Goal: Find specific page/section: Find specific page/section

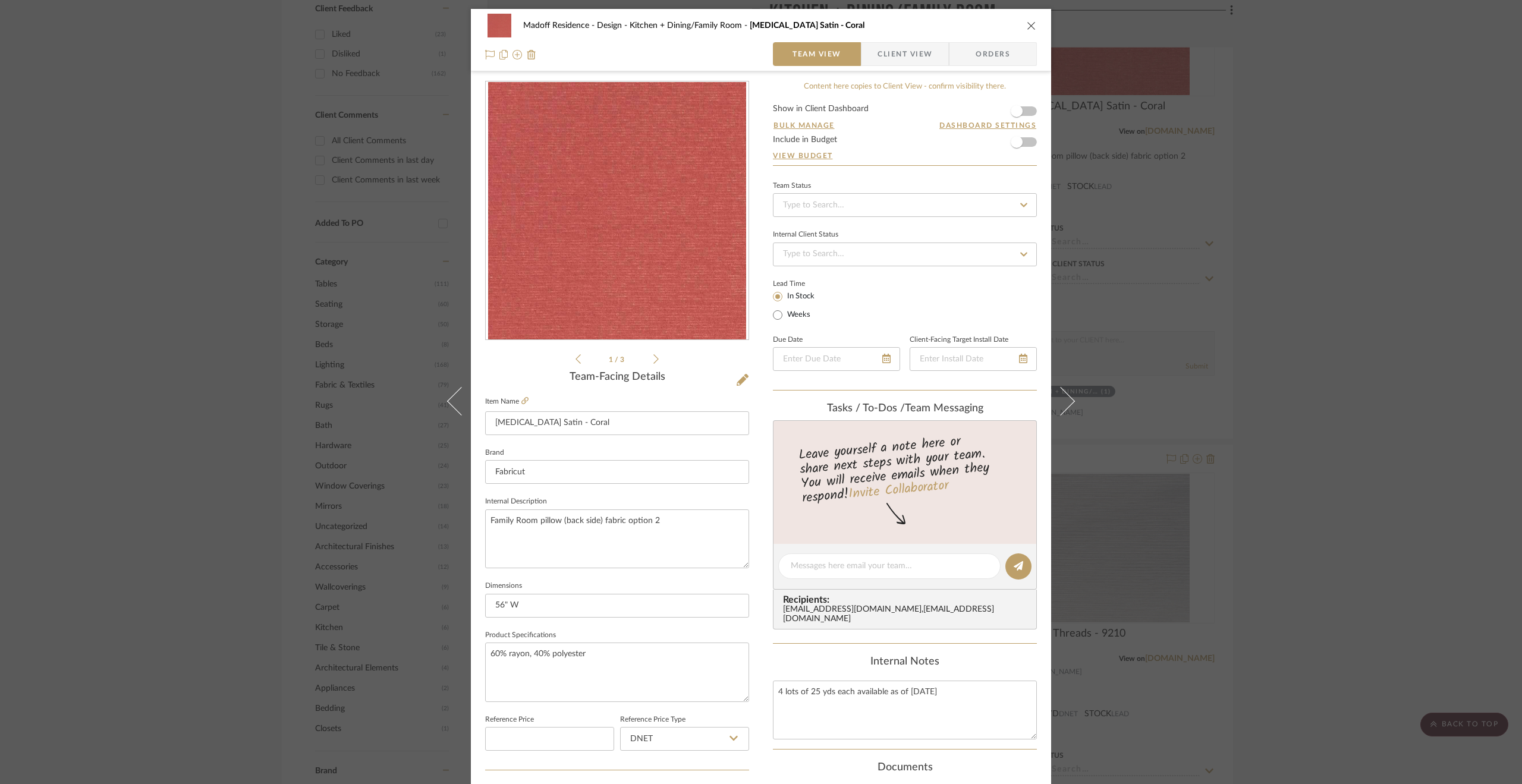
scroll to position [297, 0]
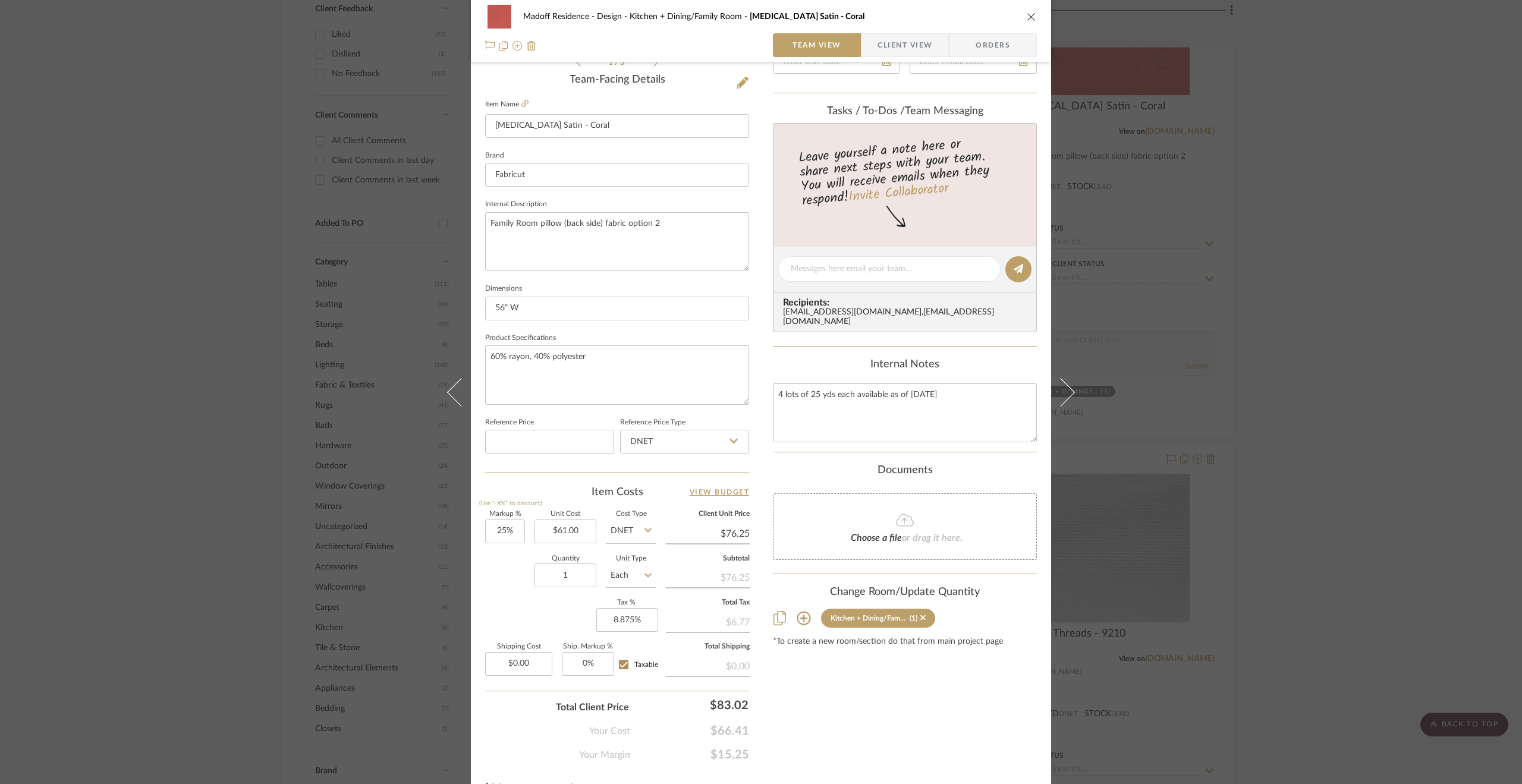
click at [1418, 299] on div "Madoff Residence - Design Kitchen + Dining/Family Room [MEDICAL_DATA] Satin - C…" at bounding box center [761, 392] width 1522 height 784
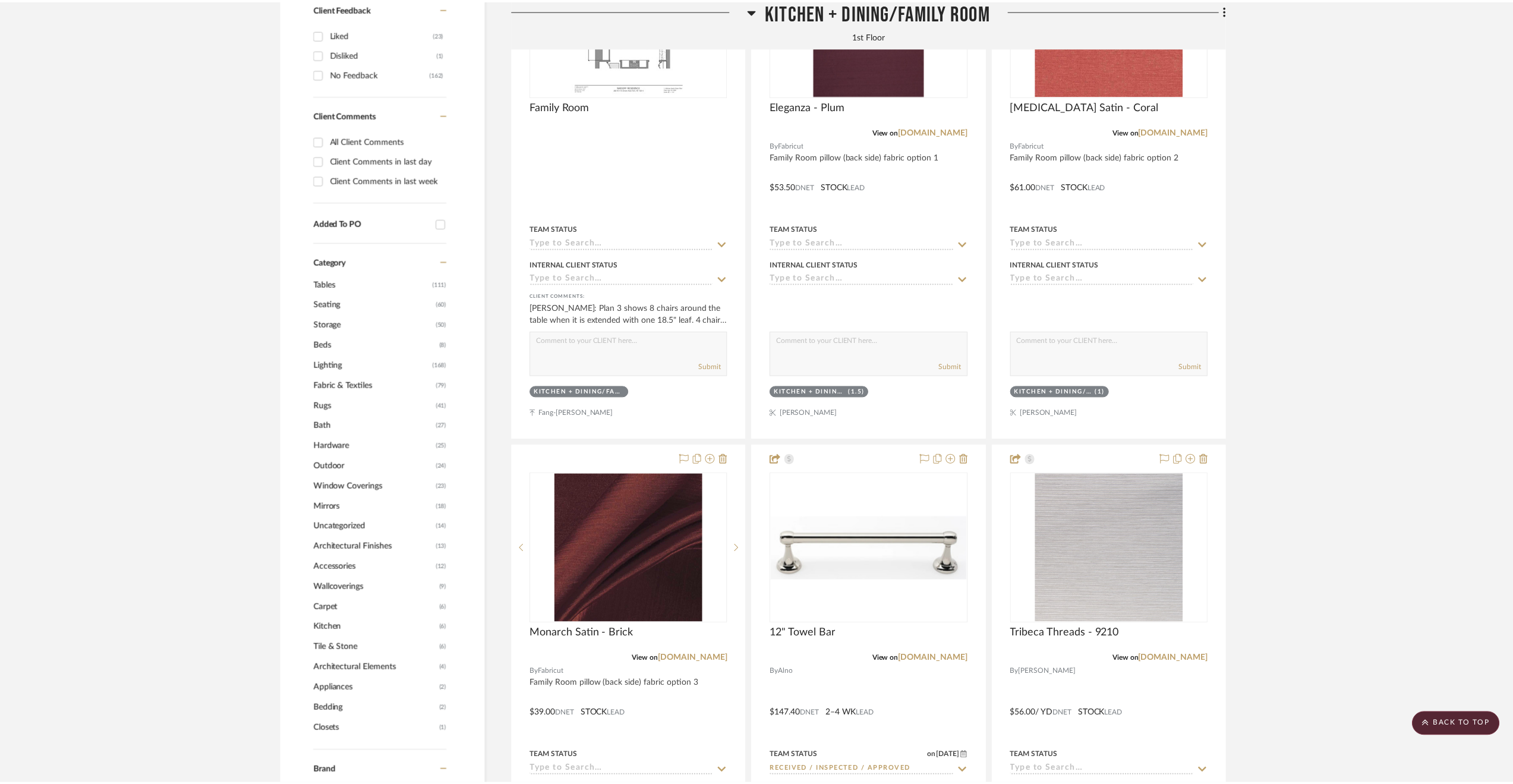
scroll to position [948, 0]
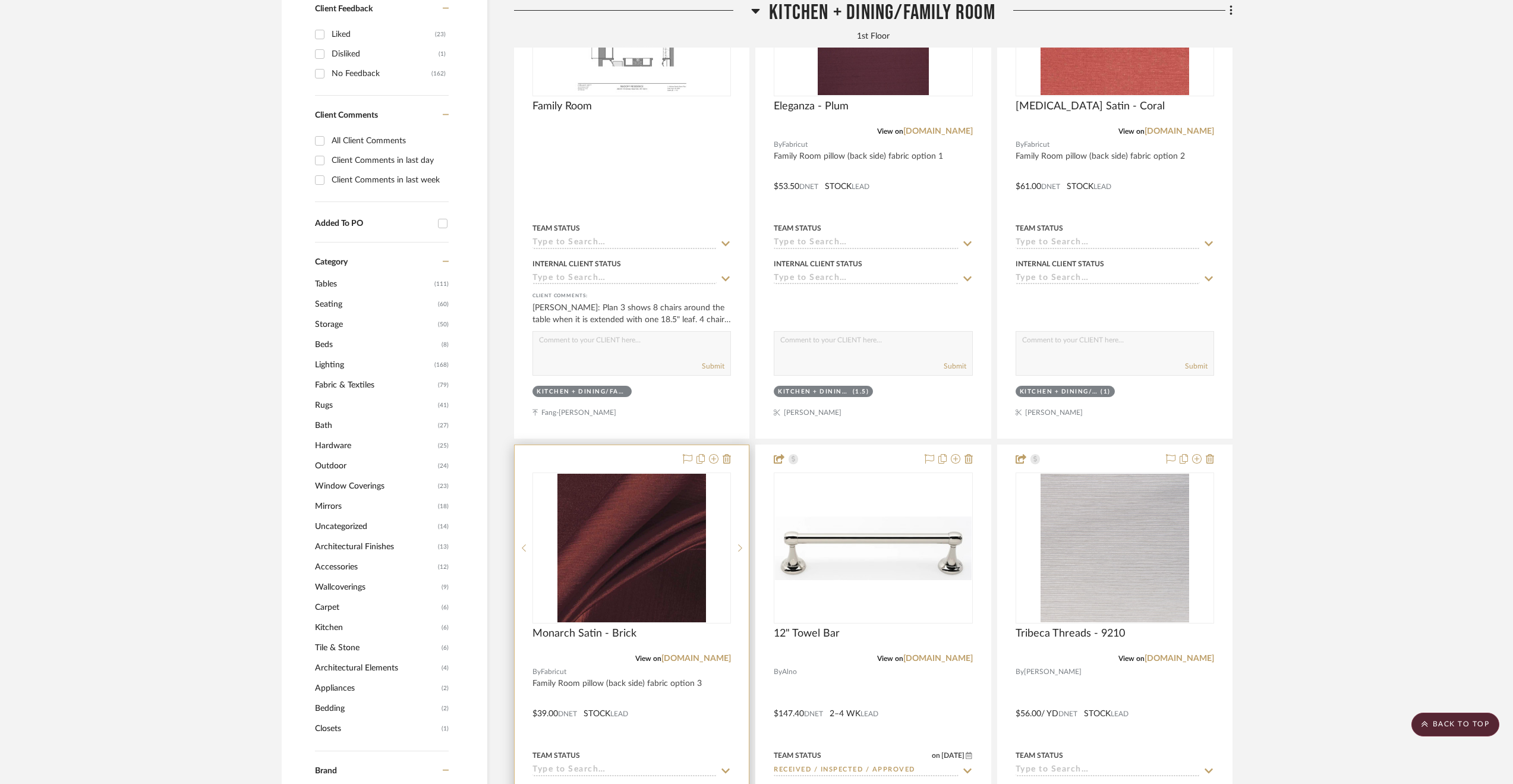
click at [707, 715] on div at bounding box center [631, 704] width 234 height 520
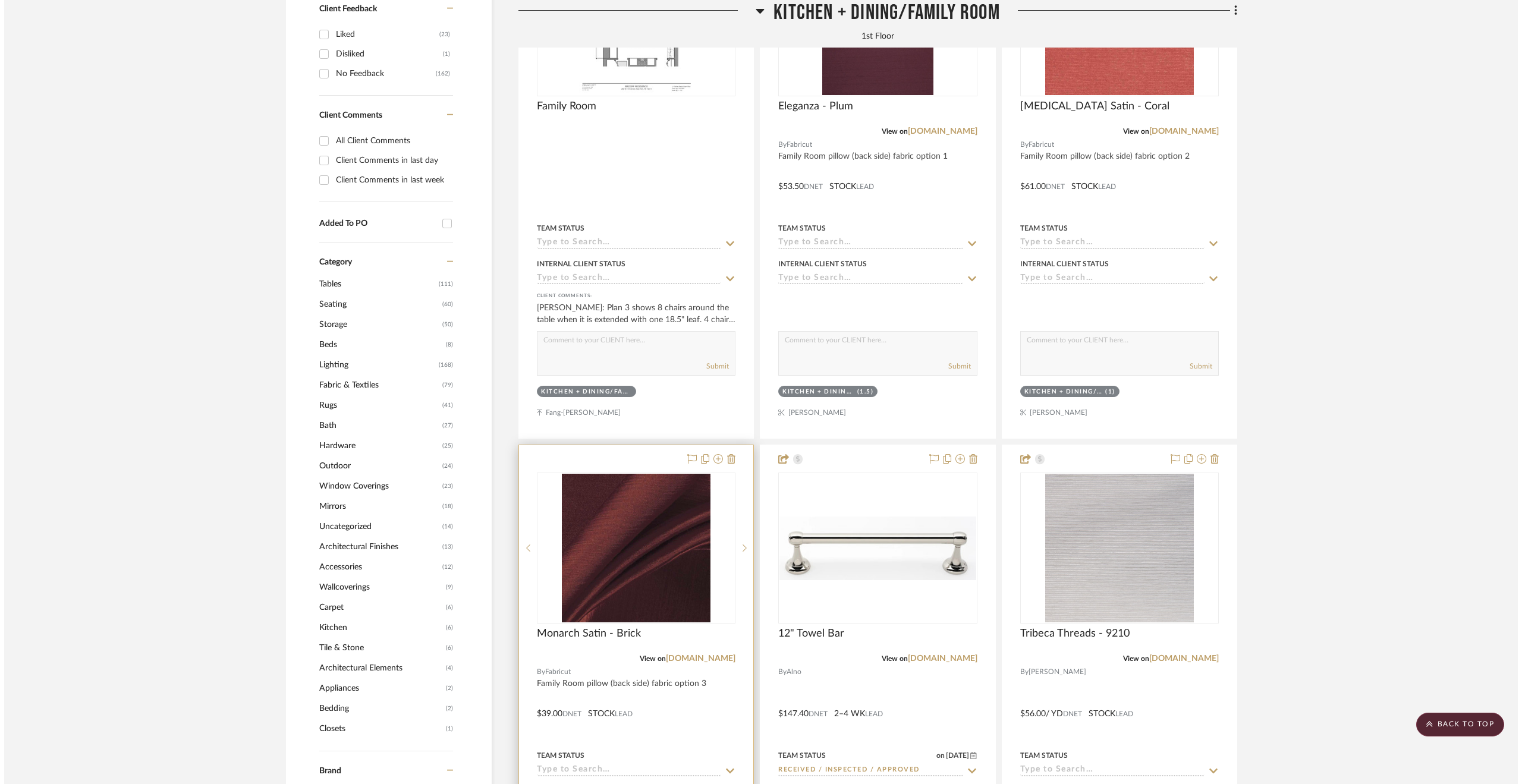
scroll to position [0, 0]
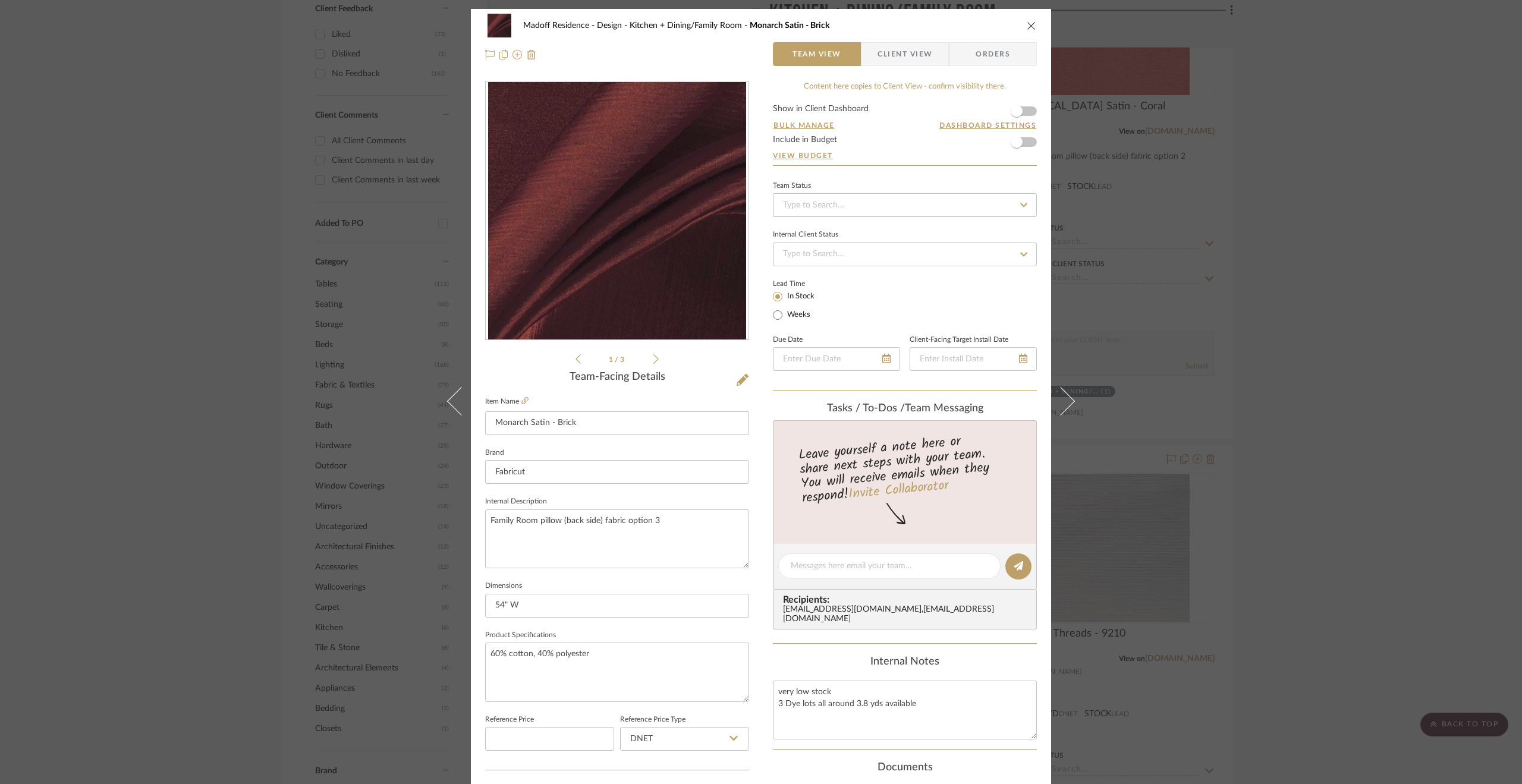
click at [1286, 402] on div "Madoff Residence - Design Kitchen + Dining/Family Room Monarch Satin - Brick Te…" at bounding box center [761, 392] width 1522 height 784
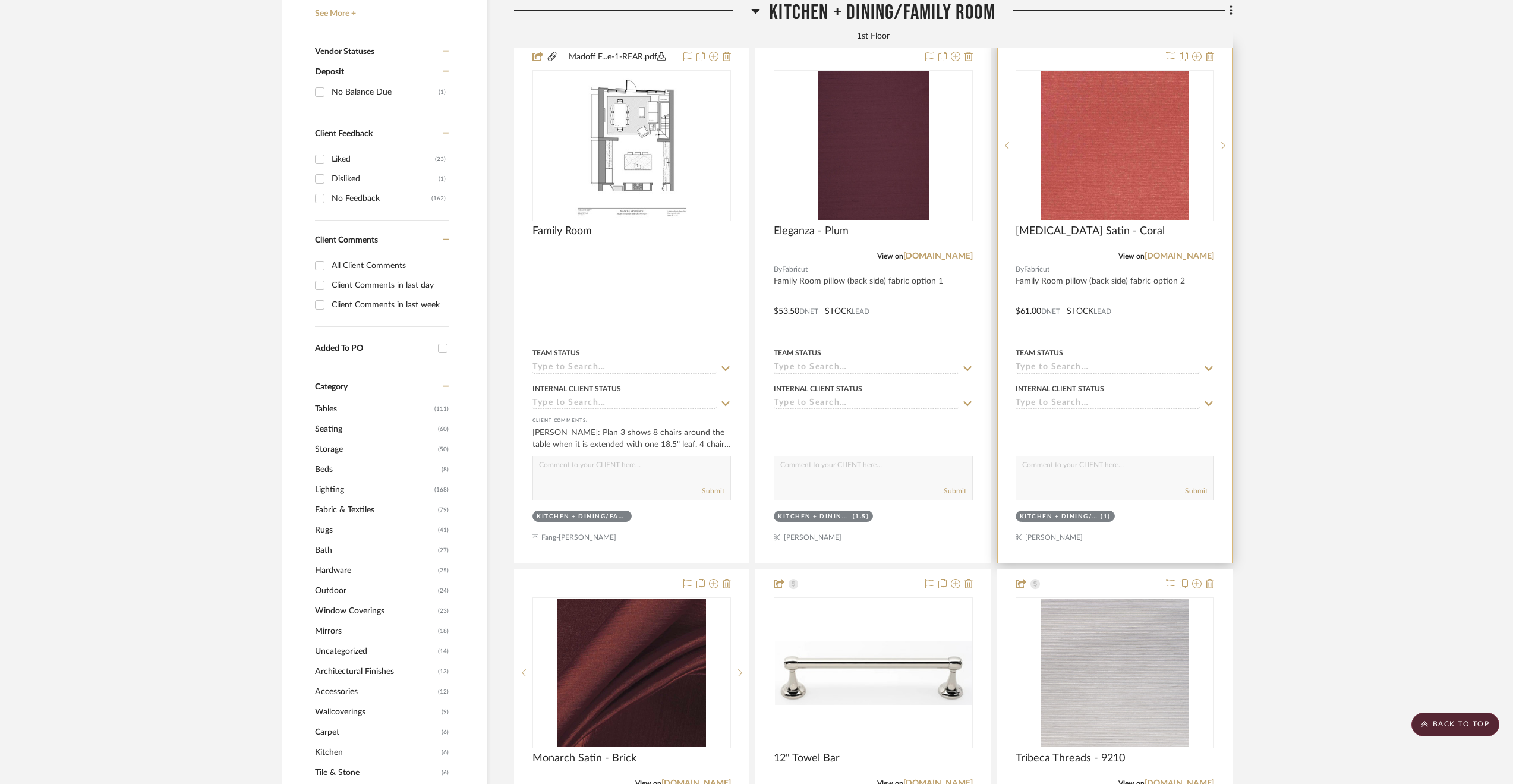
scroll to position [770, 0]
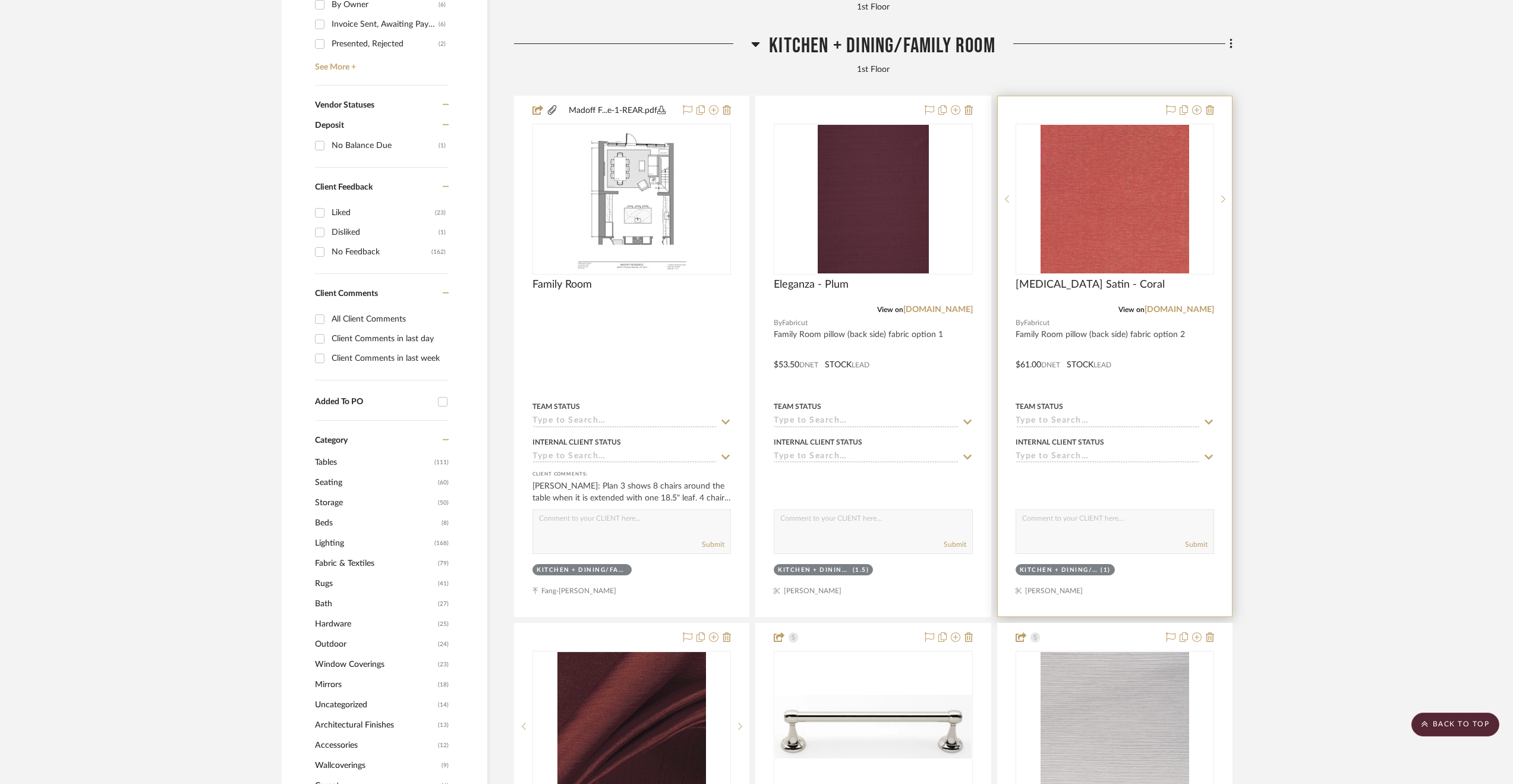
click at [1154, 361] on div at bounding box center [1114, 356] width 234 height 520
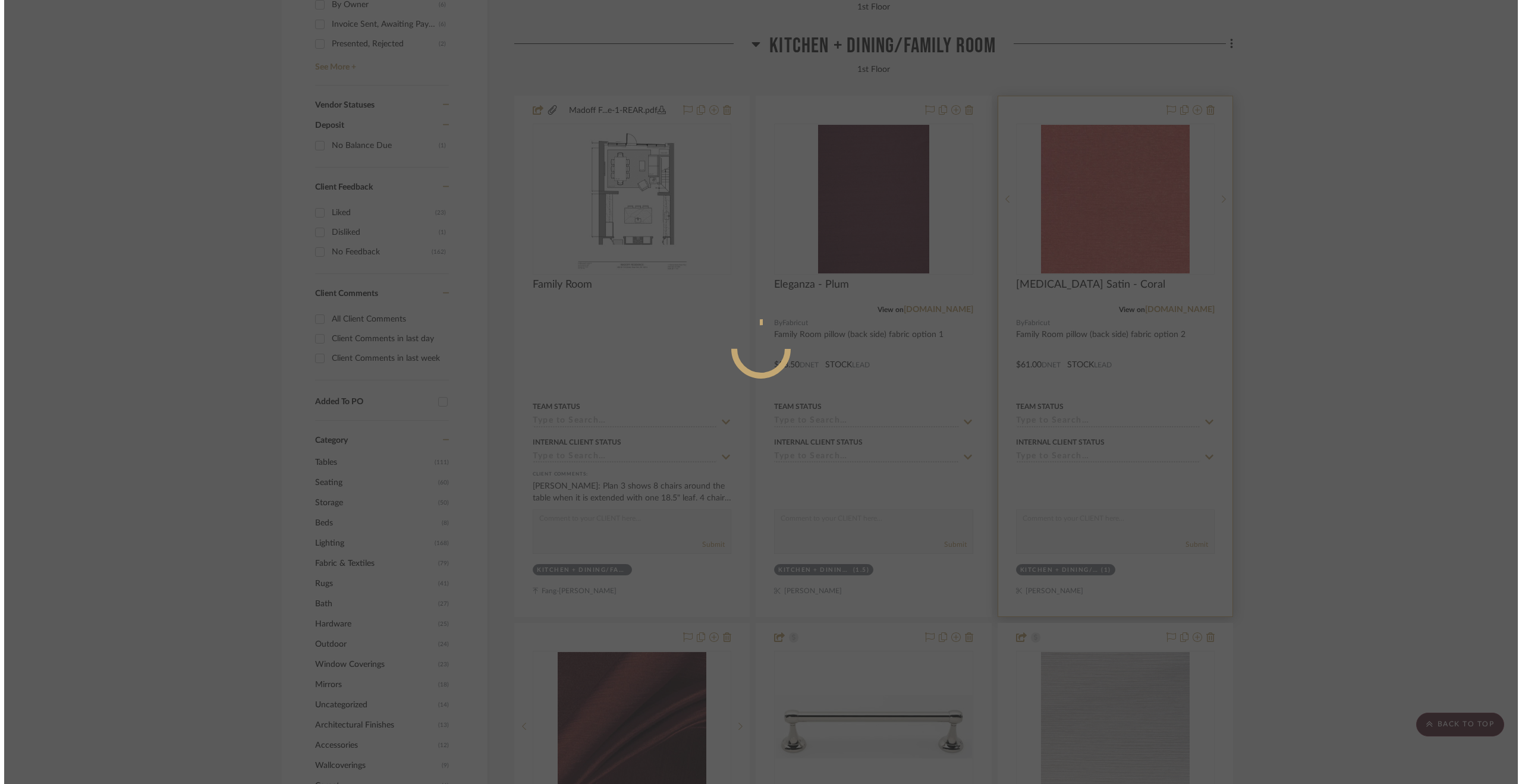
scroll to position [0, 0]
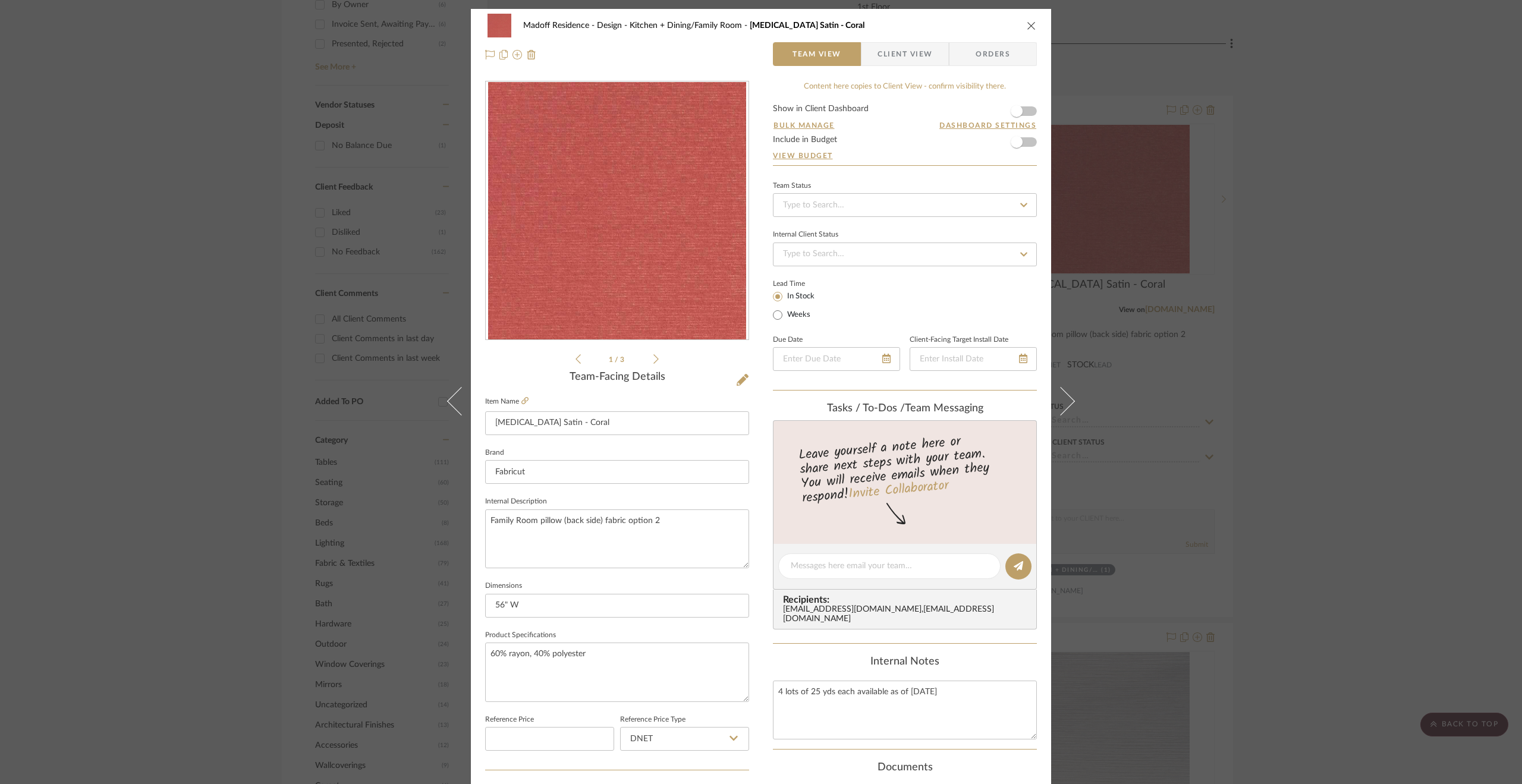
click at [1328, 392] on div "Madoff Residence - Design Kitchen + Dining/Family Room [MEDICAL_DATA] Satin - C…" at bounding box center [761, 392] width 1522 height 784
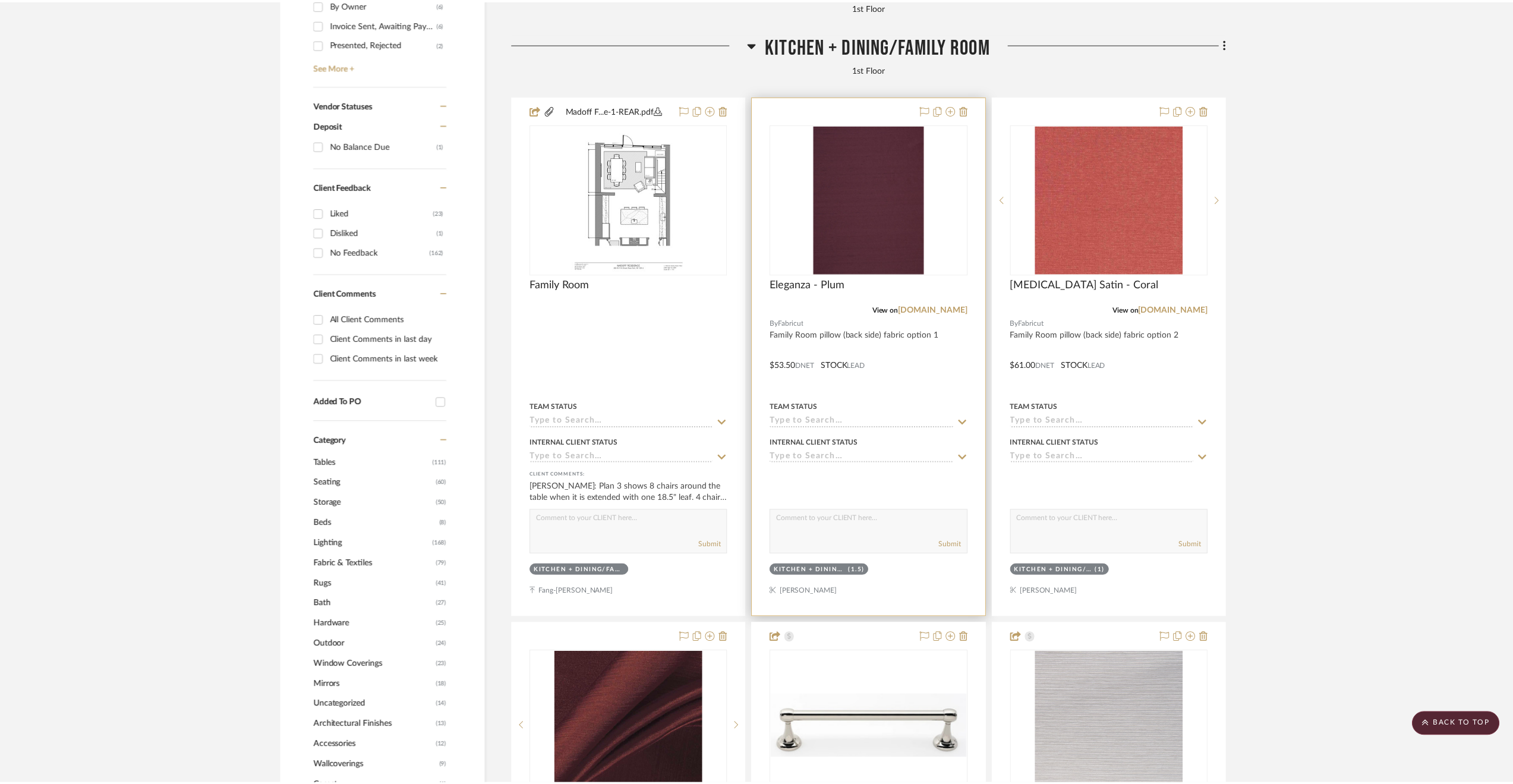
scroll to position [770, 0]
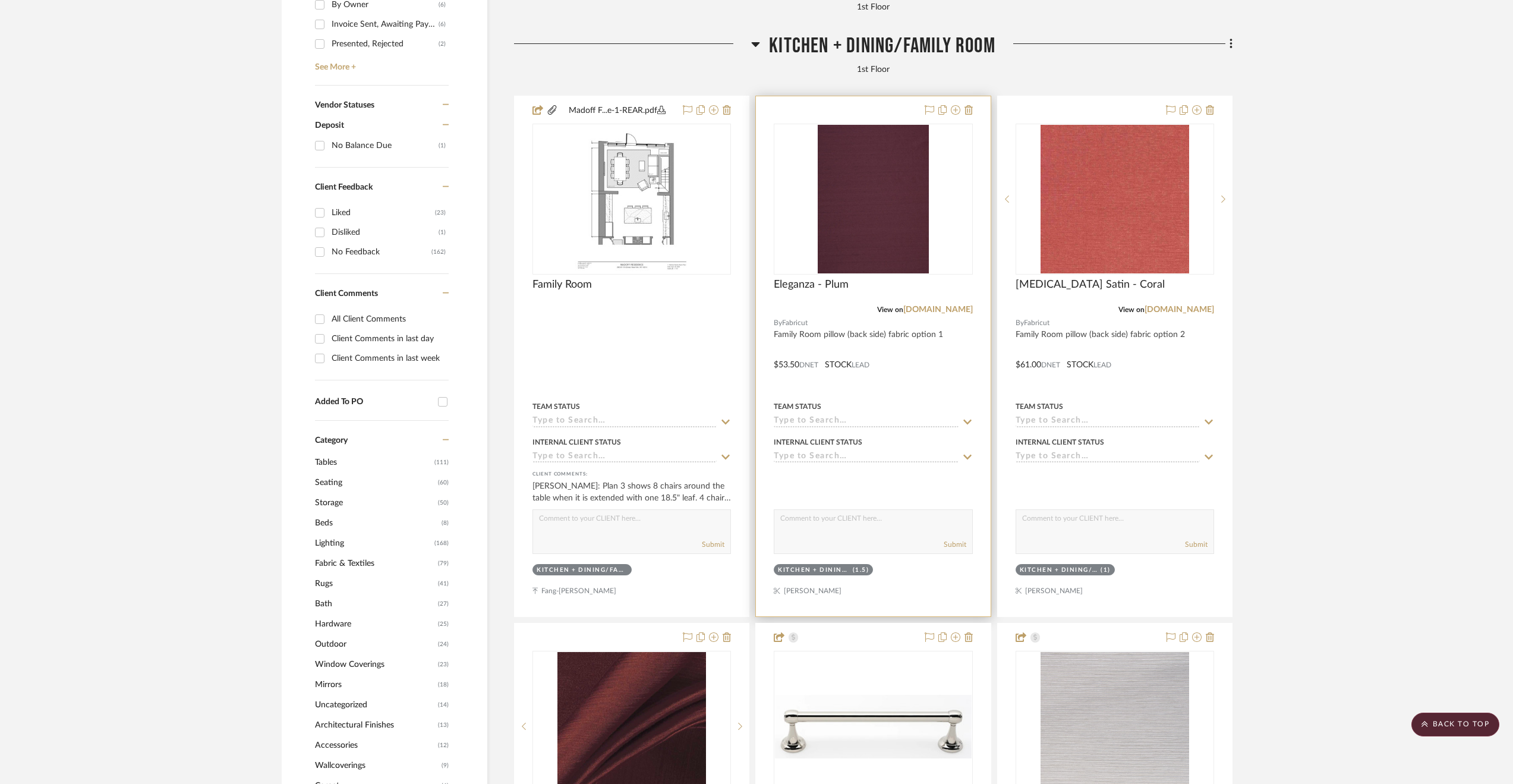
click at [950, 388] on div at bounding box center [873, 356] width 234 height 520
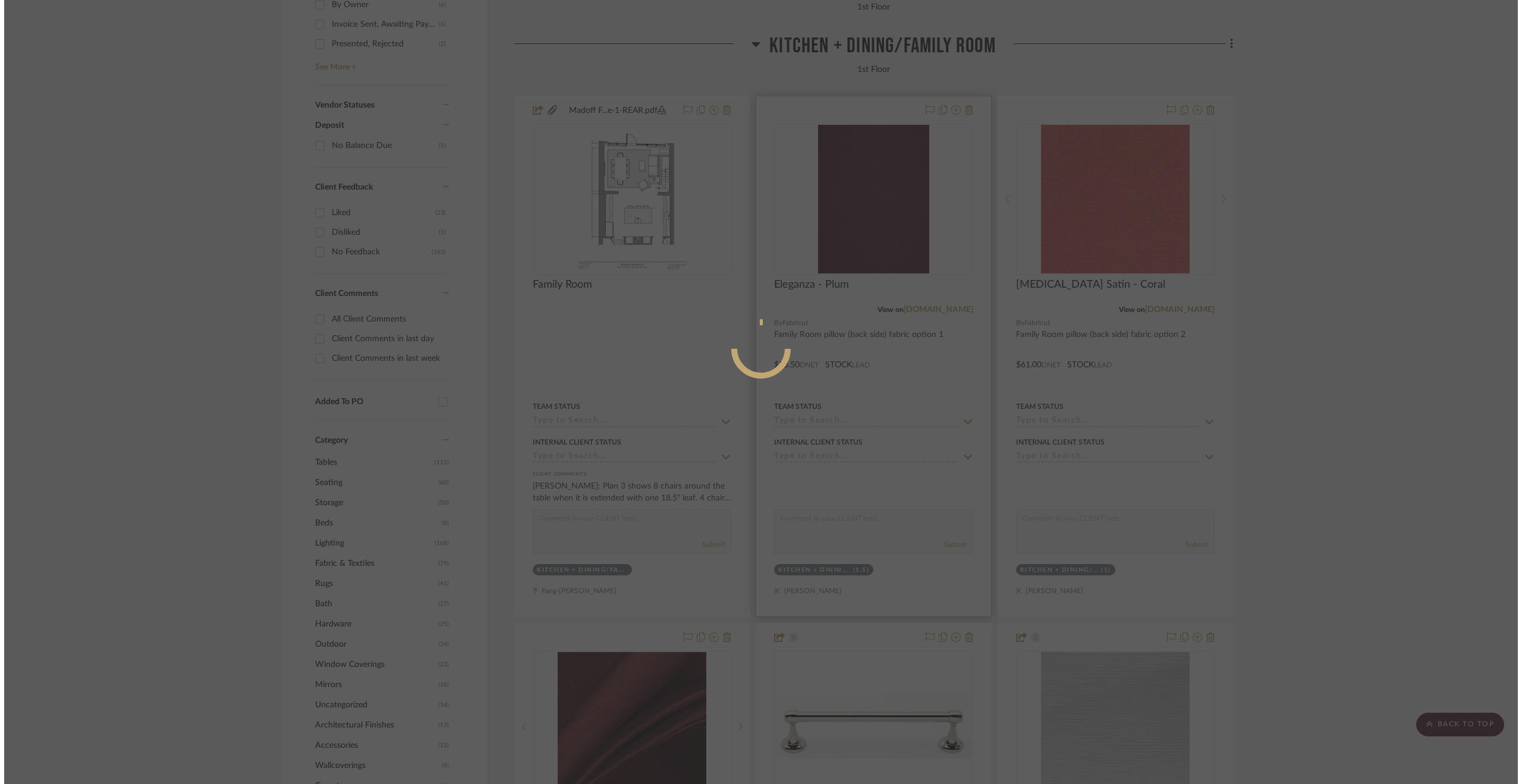
scroll to position [0, 0]
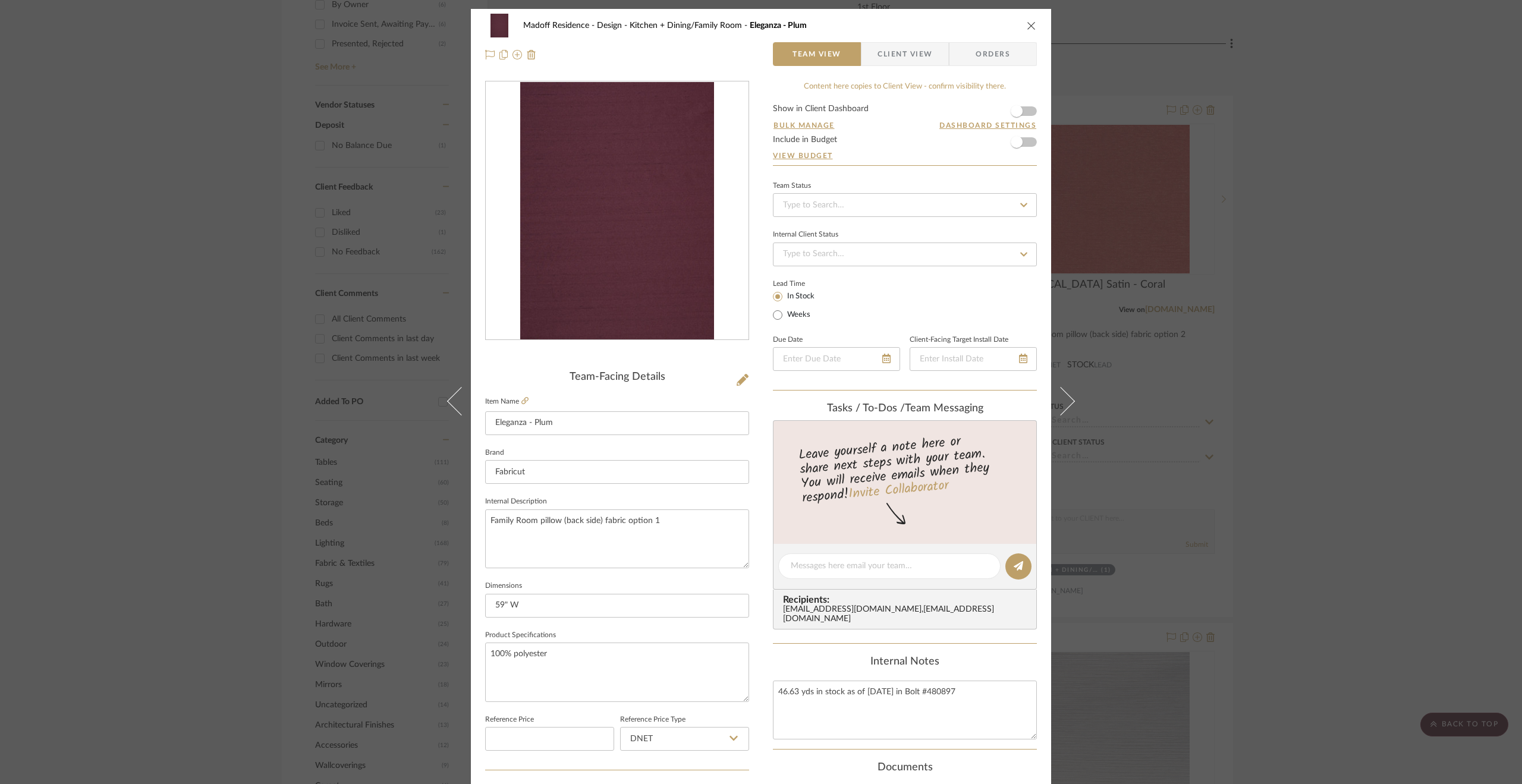
click at [1279, 370] on div "Madoff Residence - Design Kitchen + Dining/Family Room Eleganza - Plum Team Vie…" at bounding box center [761, 392] width 1522 height 784
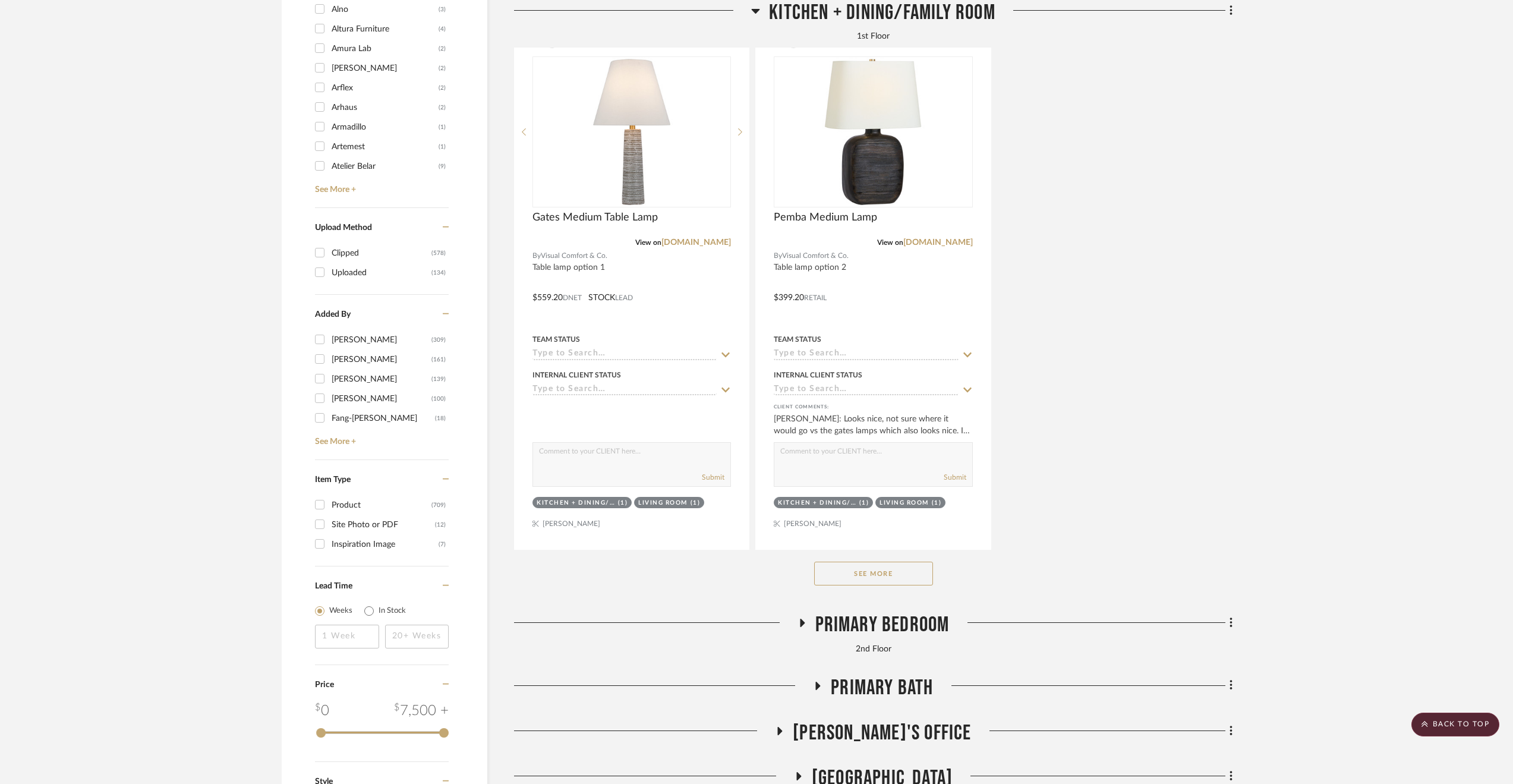
scroll to position [1959, 0]
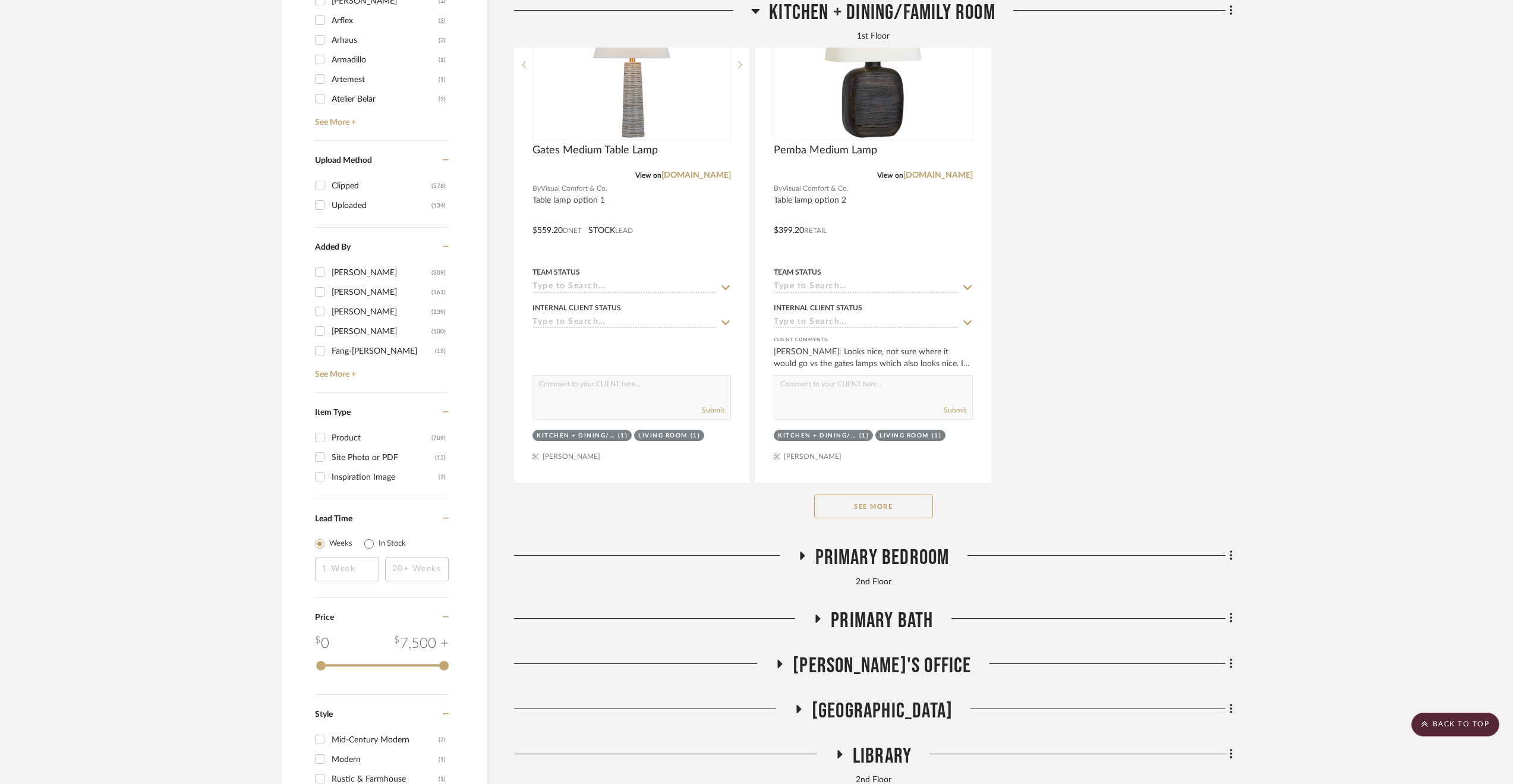
click at [897, 568] on span "Primary Bedroom" at bounding box center [882, 557] width 135 height 26
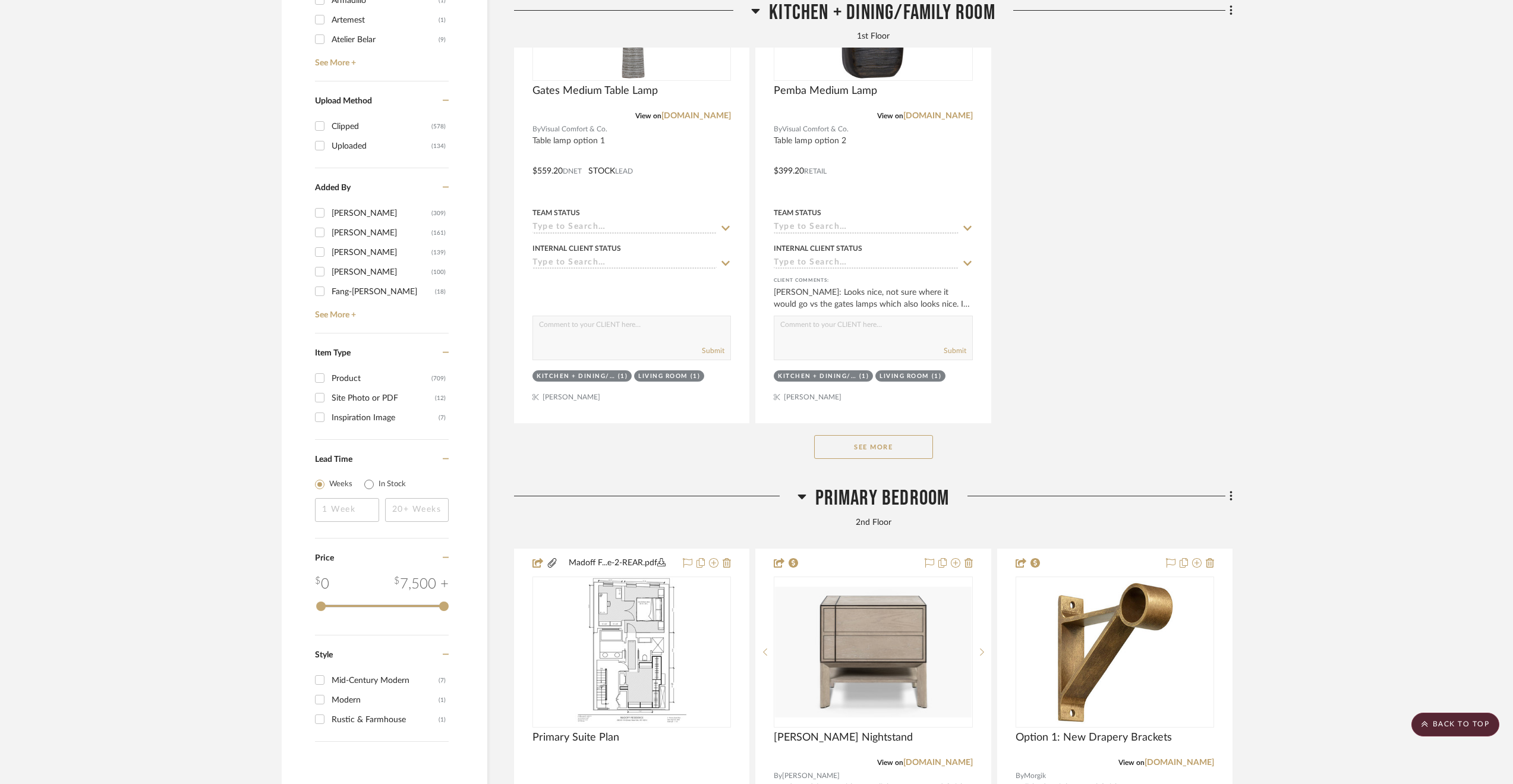
scroll to position [2137, 0]
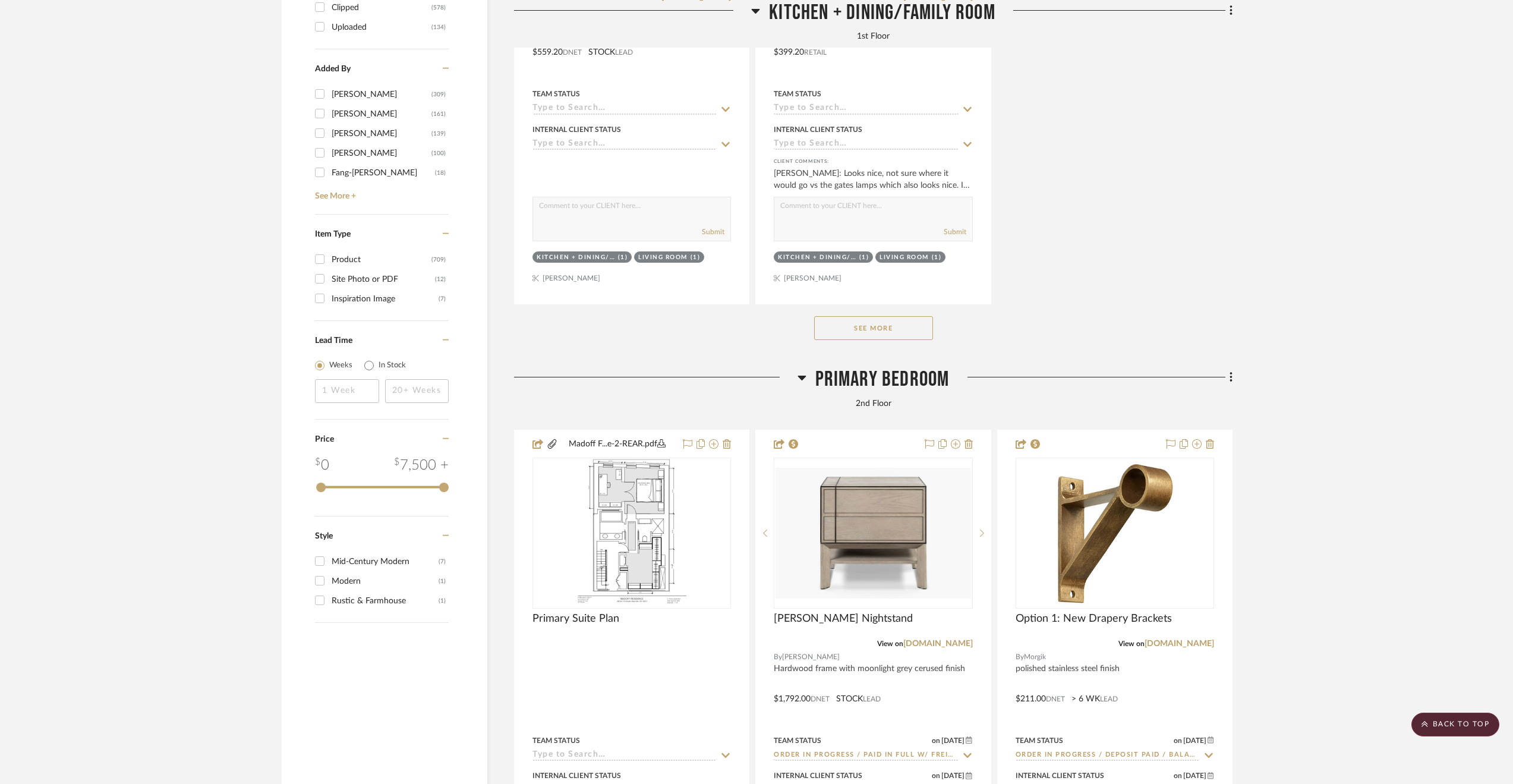
click at [859, 377] on span "Primary Bedroom" at bounding box center [882, 379] width 135 height 26
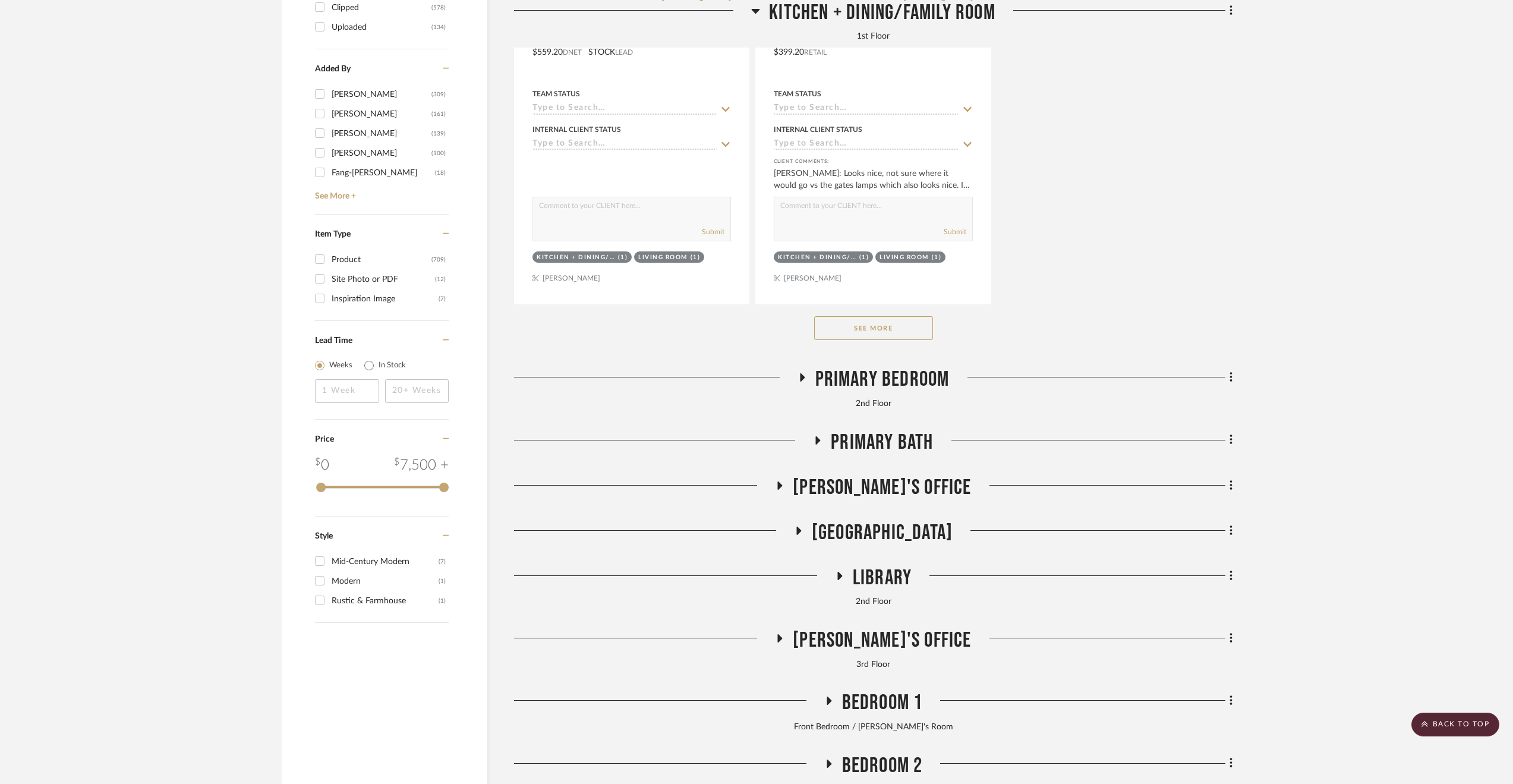
click at [897, 443] on span "Primary Bath" at bounding box center [881, 442] width 102 height 26
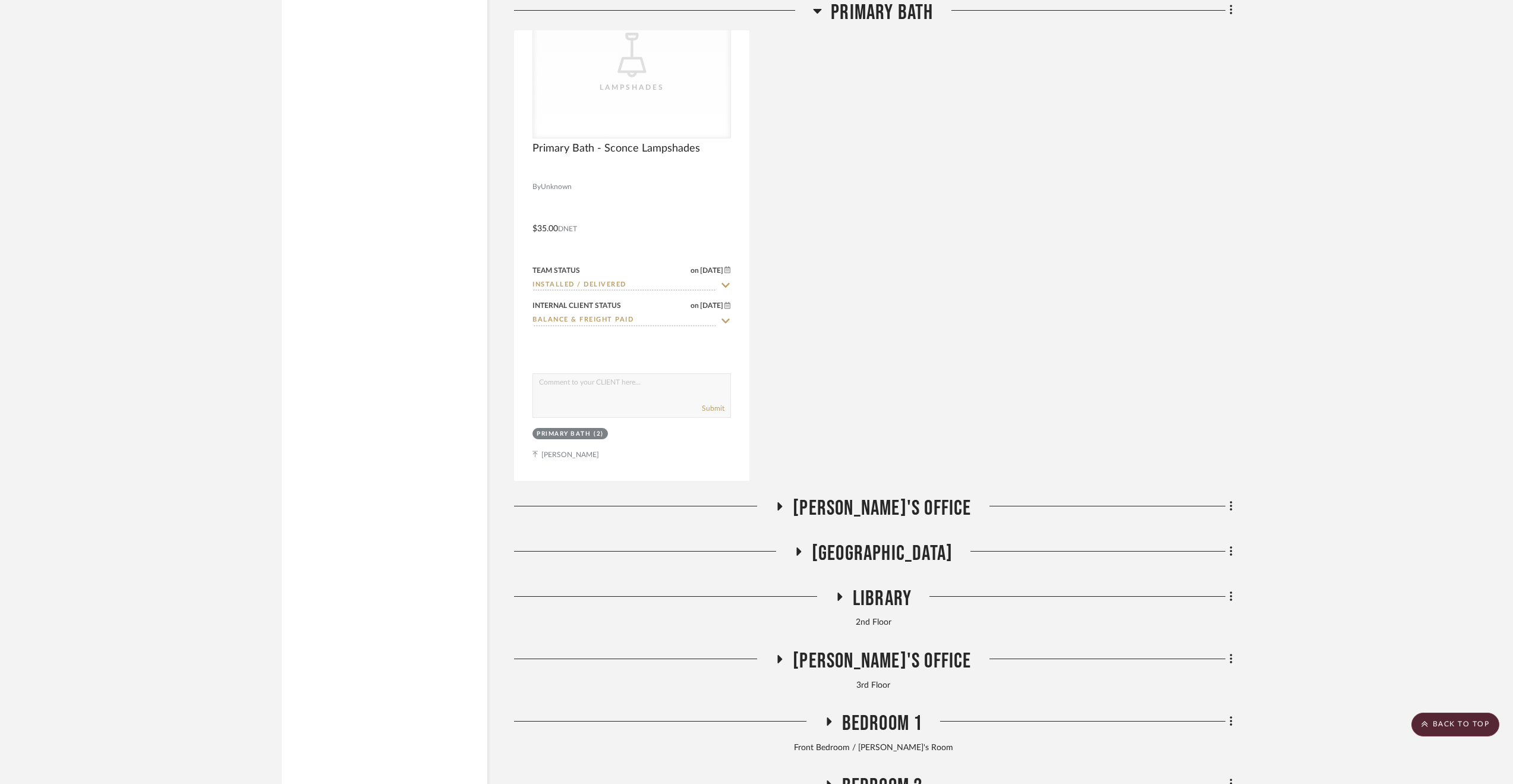
scroll to position [3266, 0]
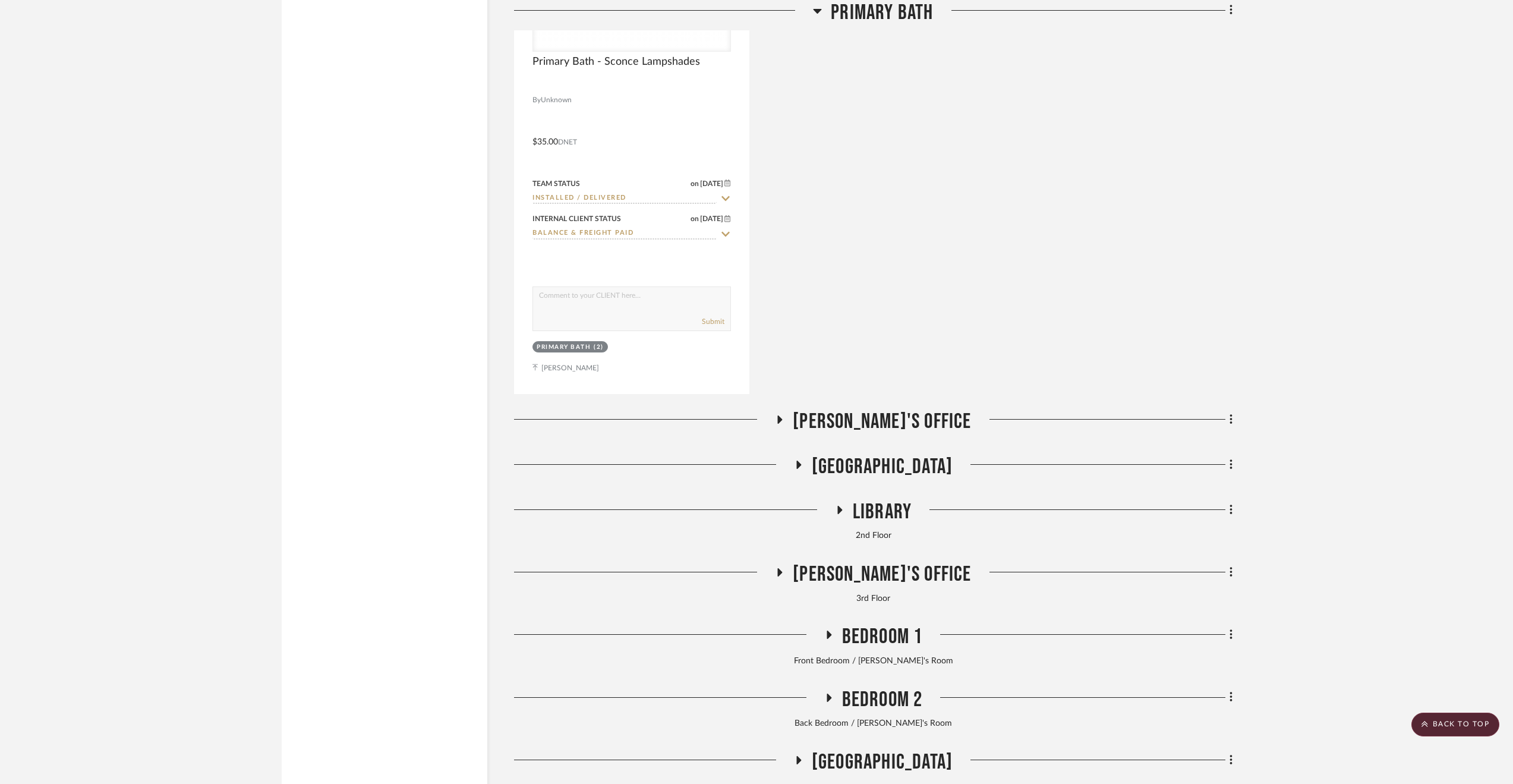
click at [915, 417] on span "[PERSON_NAME]'s Office" at bounding box center [881, 422] width 178 height 26
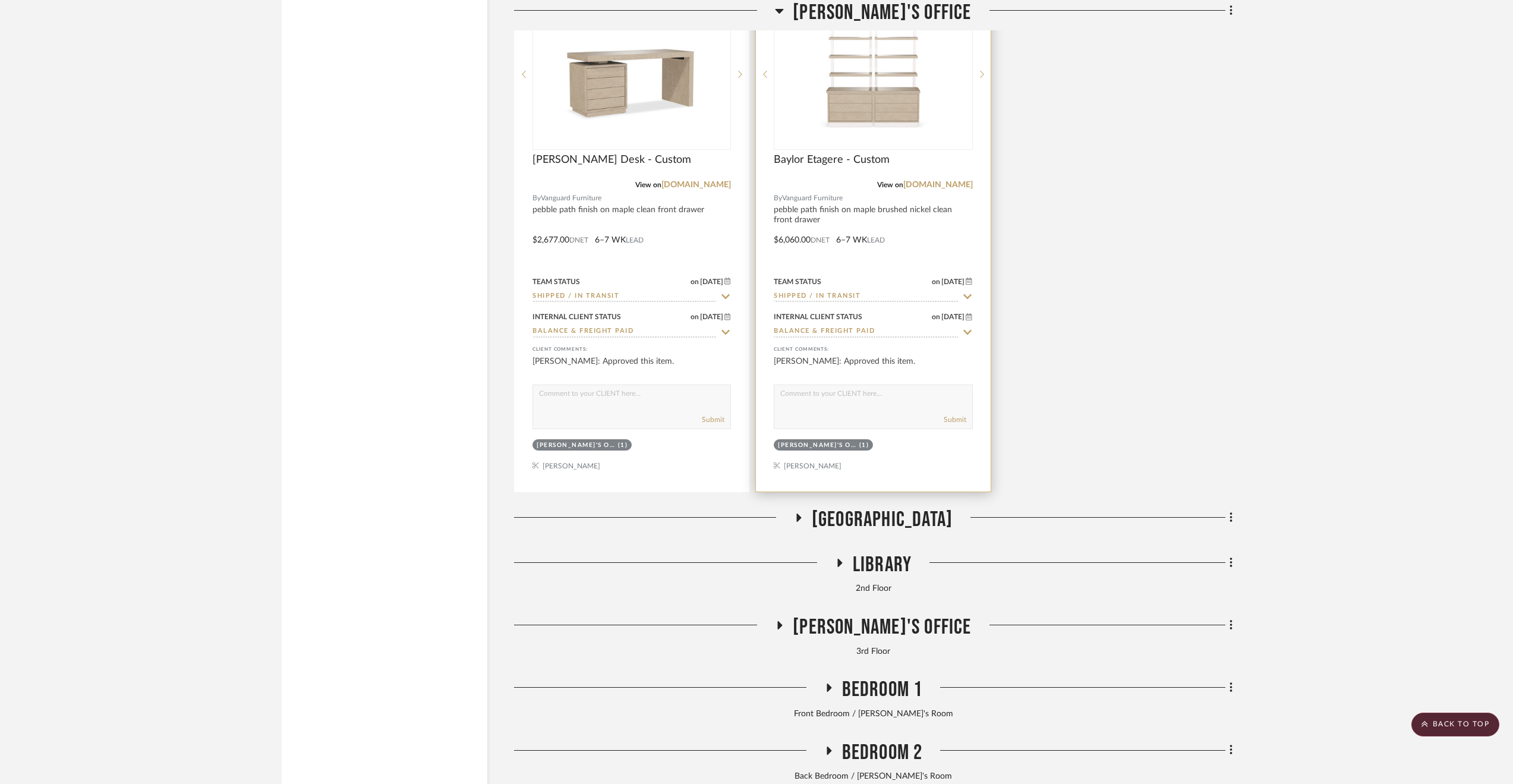
scroll to position [4454, 0]
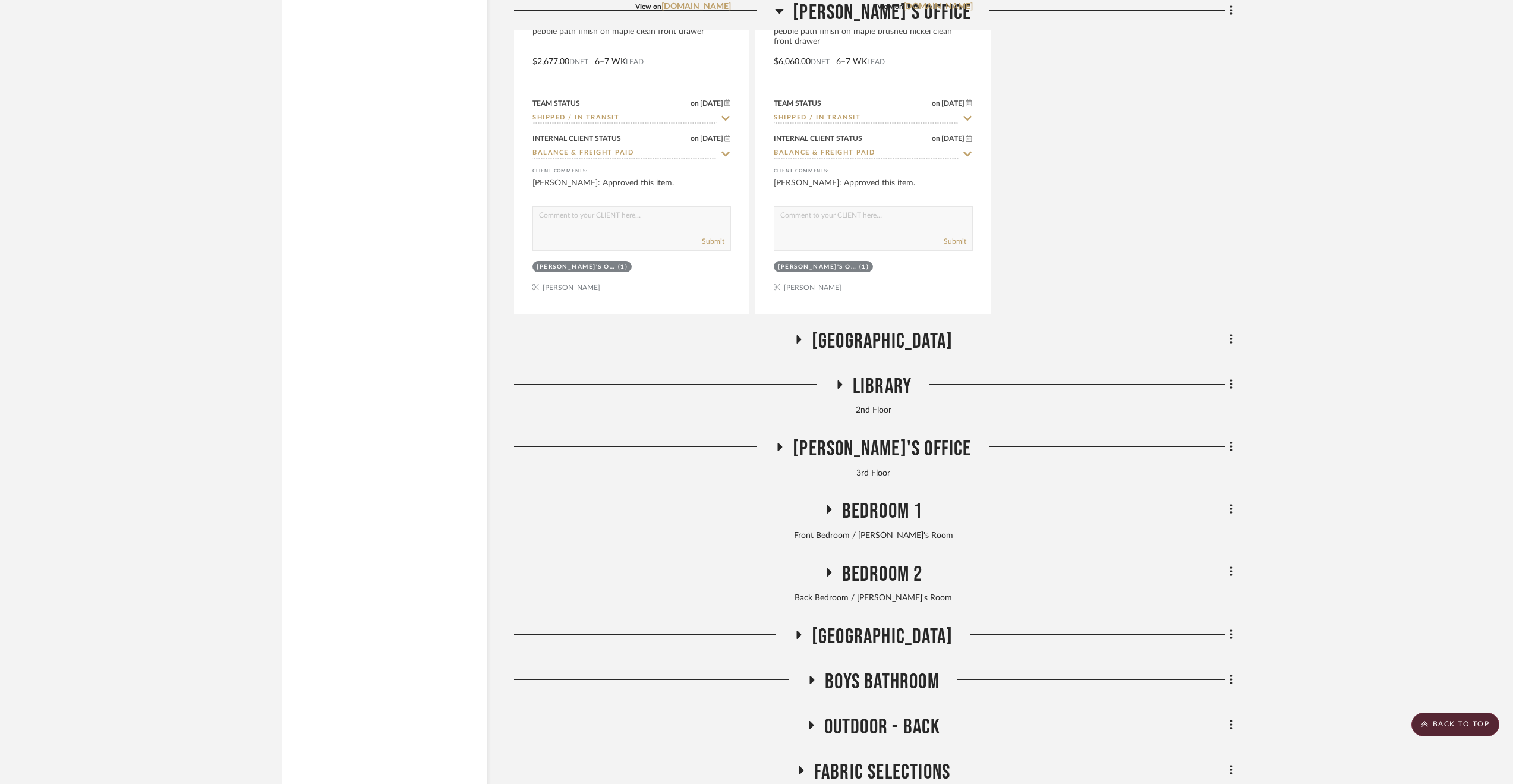
click at [909, 343] on span "[GEOGRAPHIC_DATA]" at bounding box center [881, 341] width 141 height 26
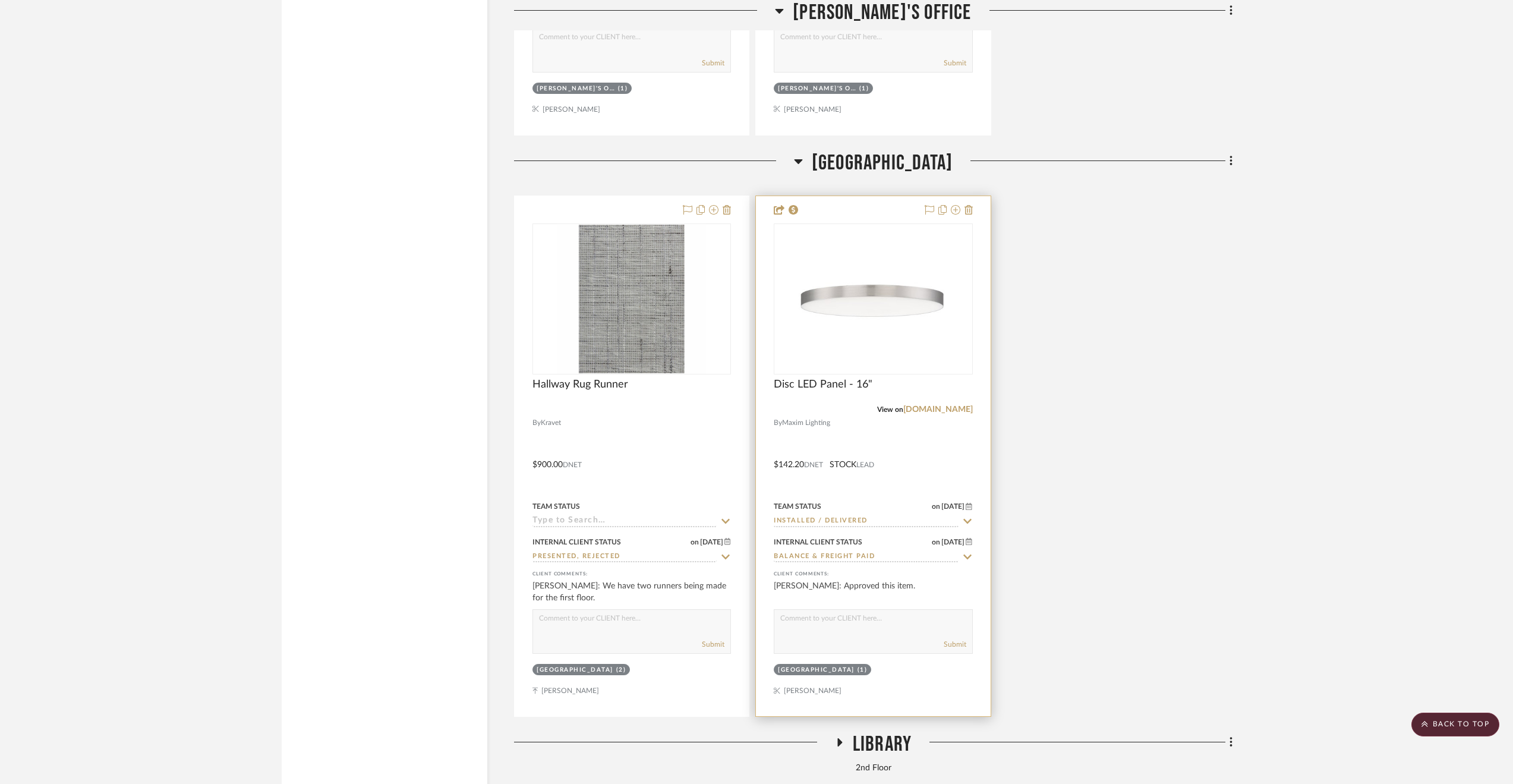
scroll to position [4810, 0]
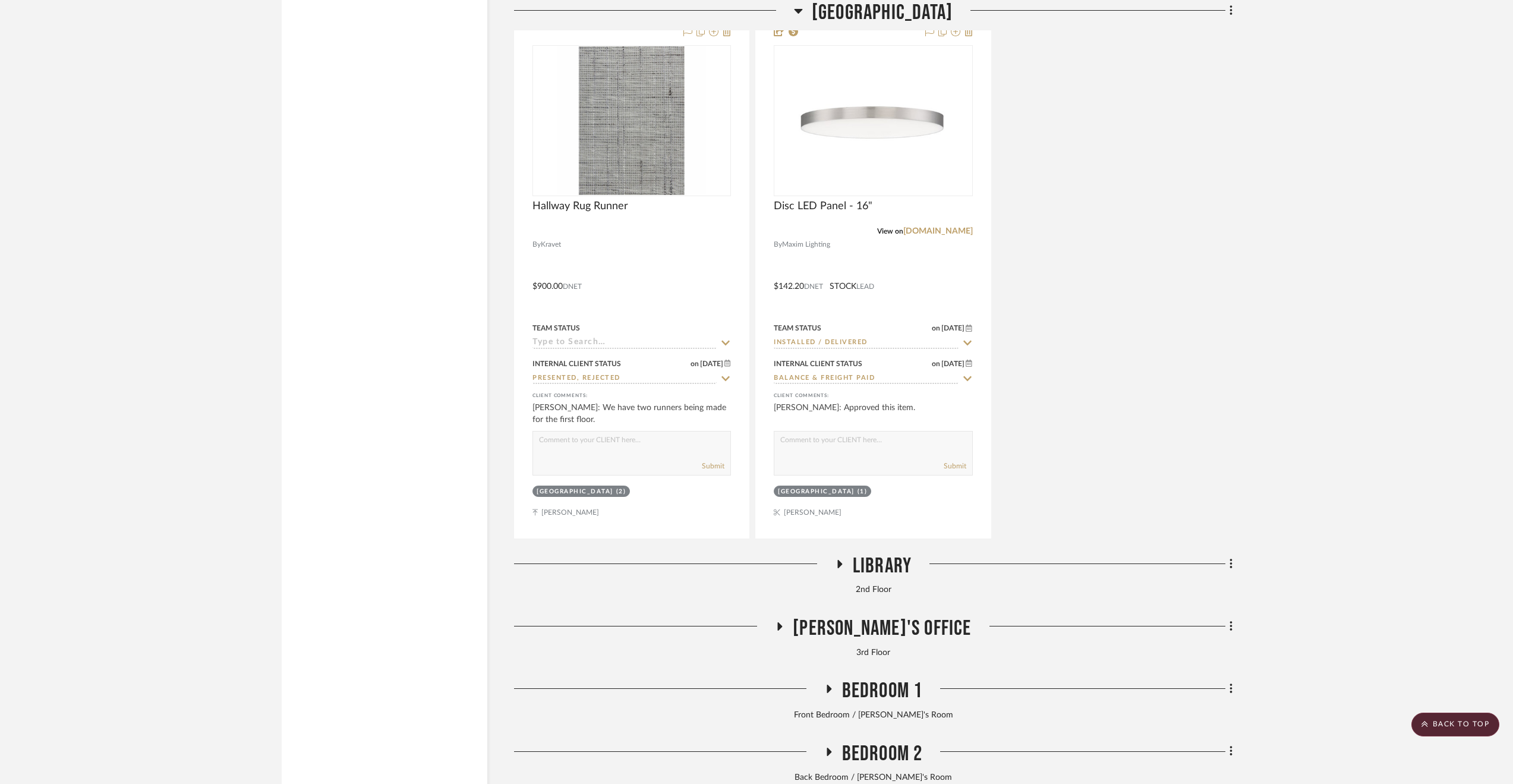
click at [861, 570] on span "Library" at bounding box center [882, 566] width 59 height 26
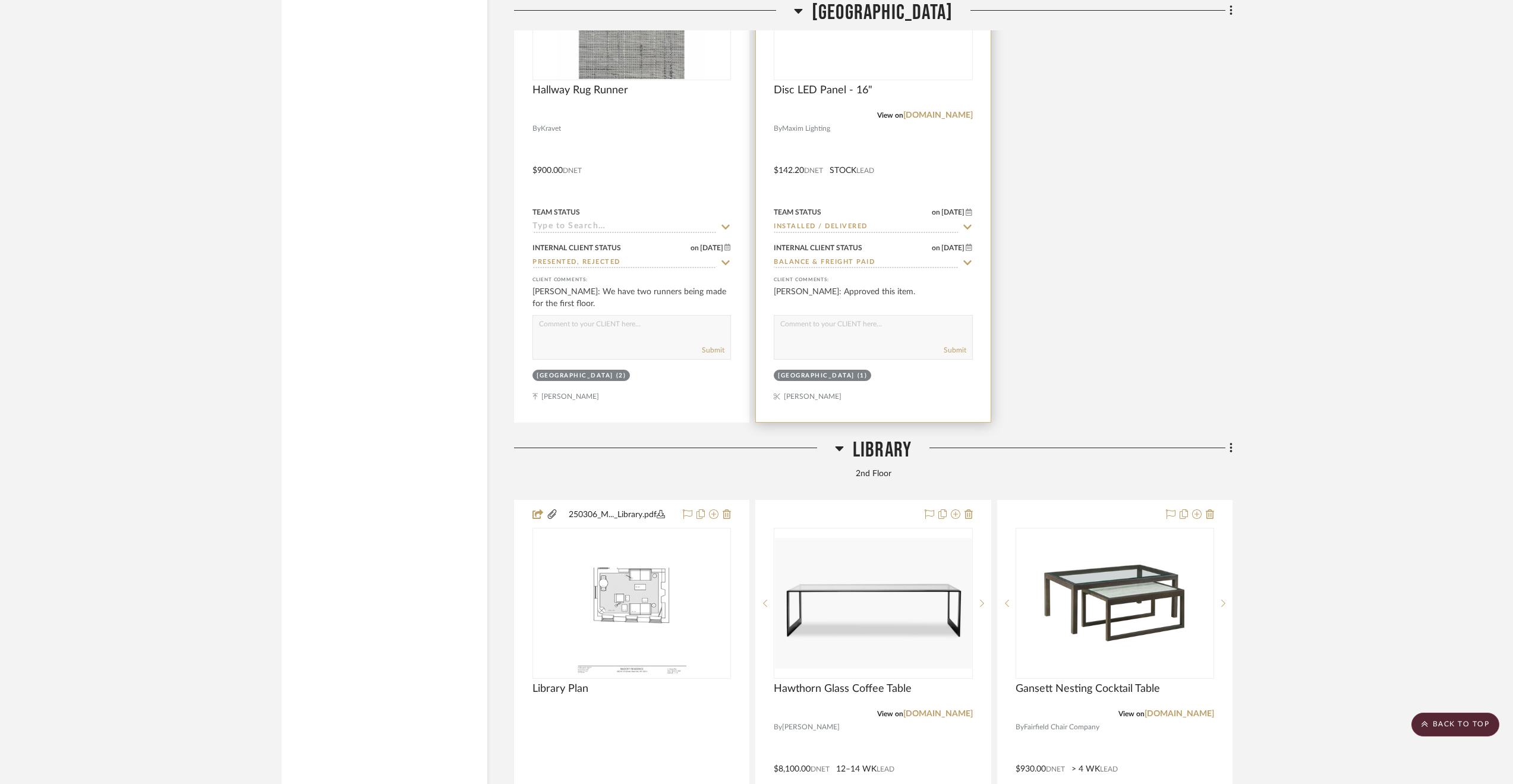
scroll to position [5048, 0]
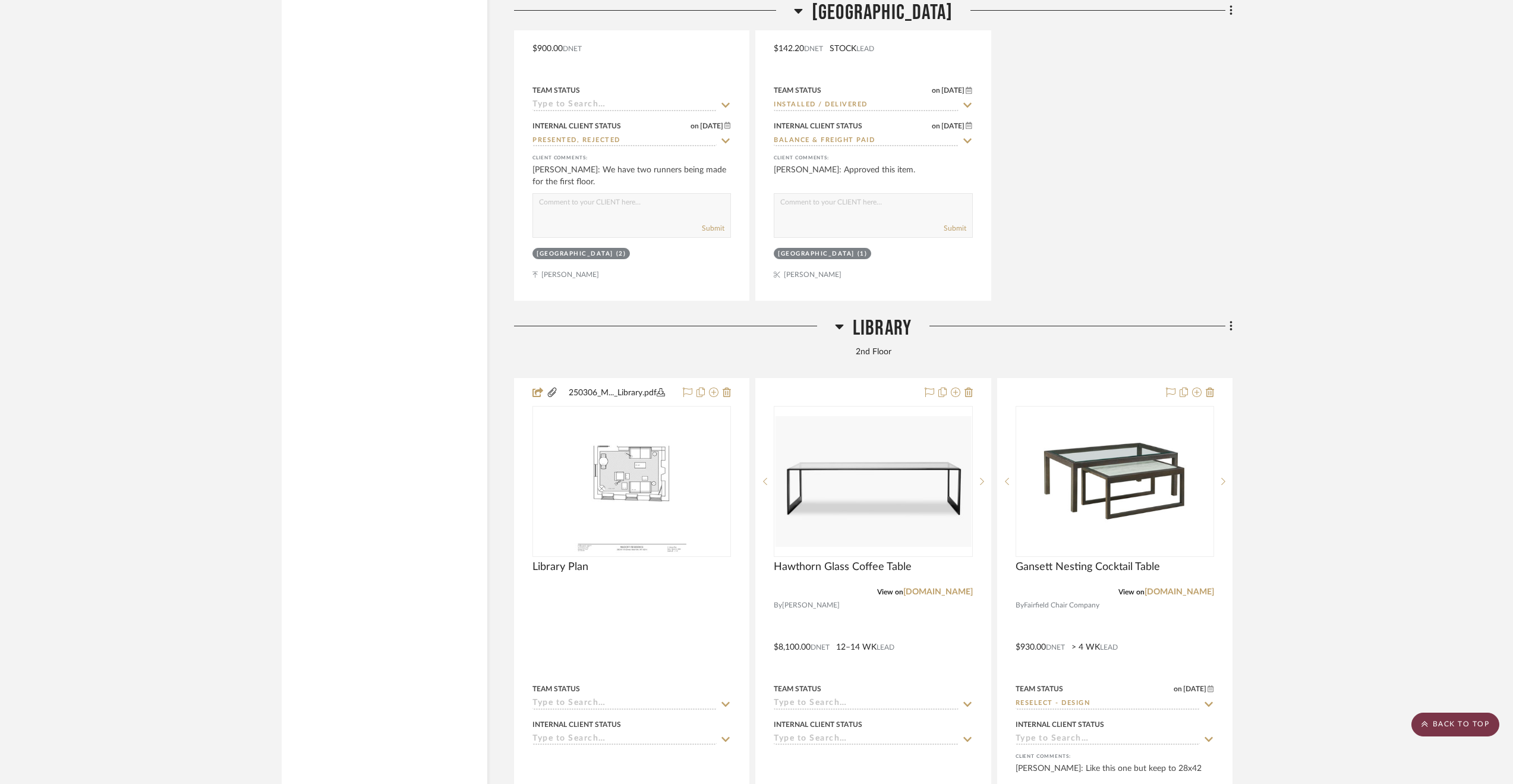
click at [1425, 721] on icon at bounding box center [1424, 724] width 6 height 6
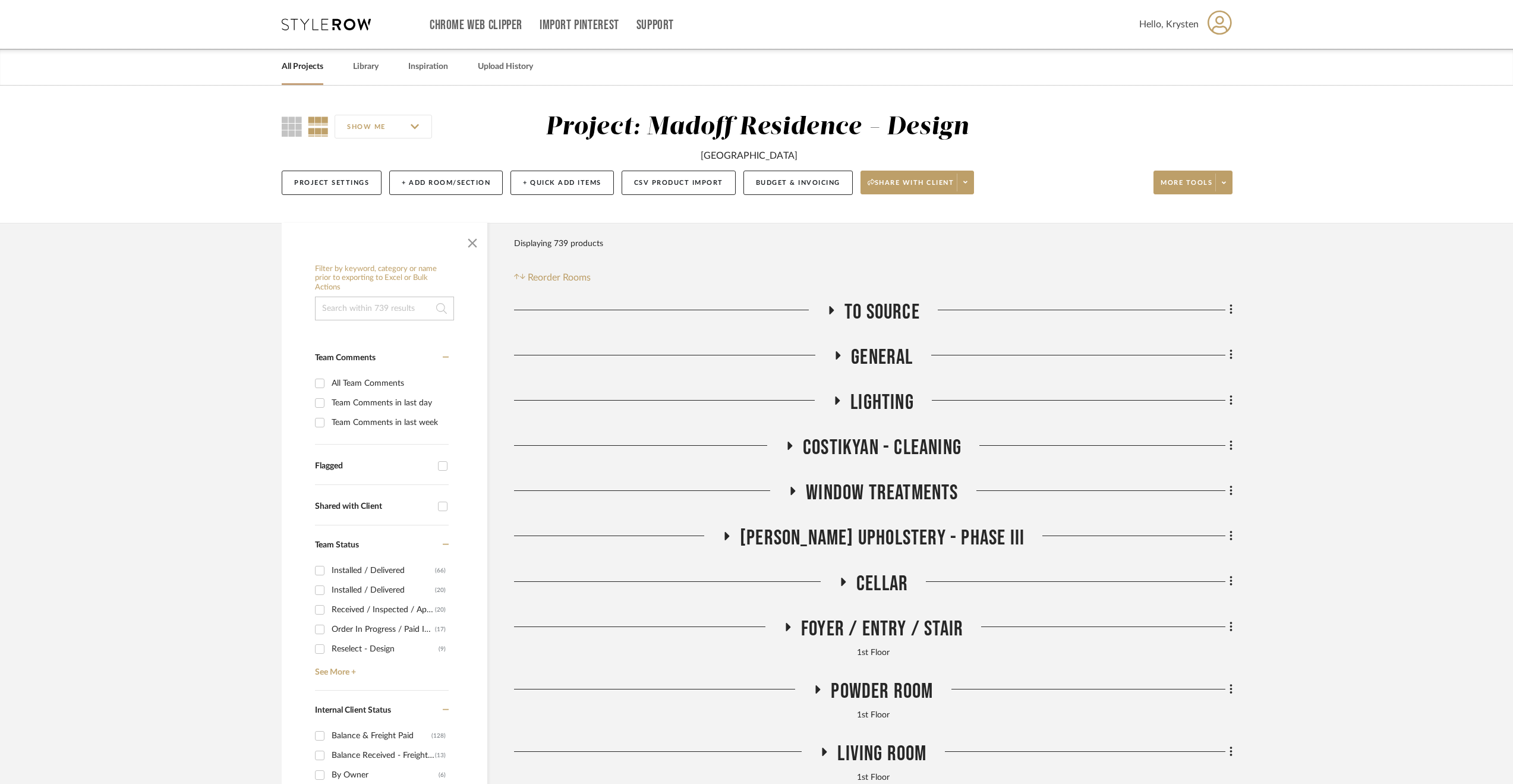
scroll to position [0, 0]
click at [797, 180] on button "Budget & Invoicing" at bounding box center [798, 182] width 109 height 25
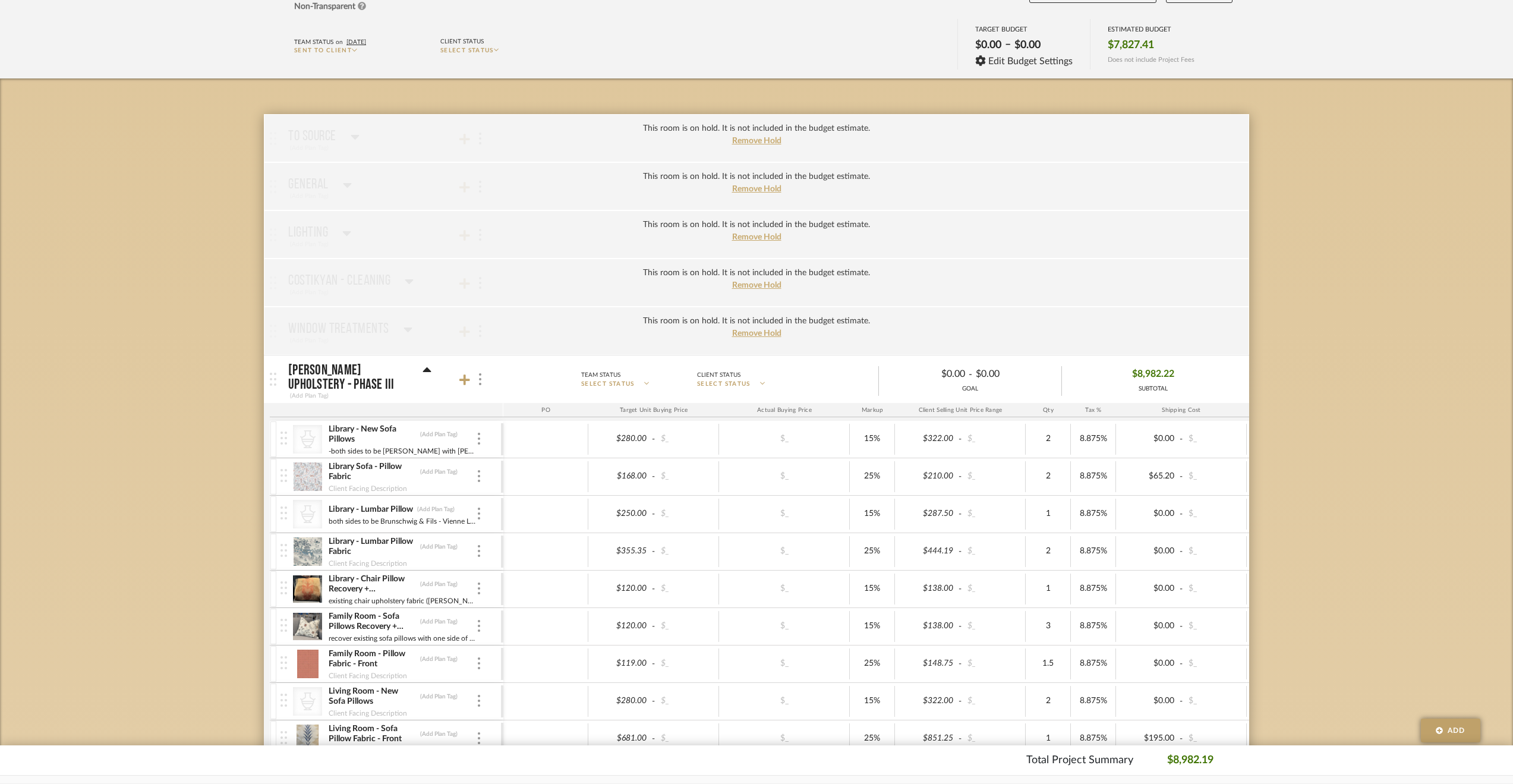
scroll to position [237, 0]
